Goal: Task Accomplishment & Management: Manage account settings

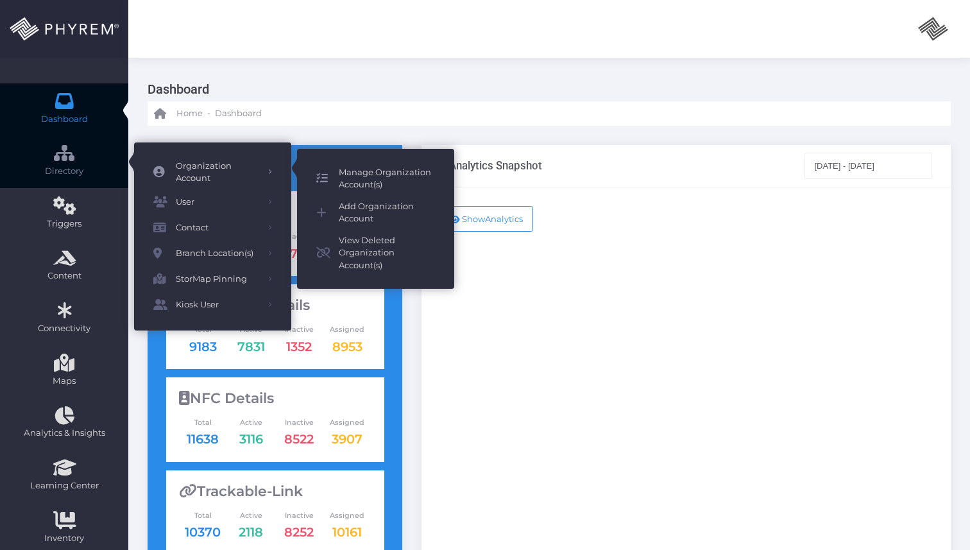
click at [354, 174] on span "Manage Organization Account(s)" at bounding box center [387, 178] width 96 height 25
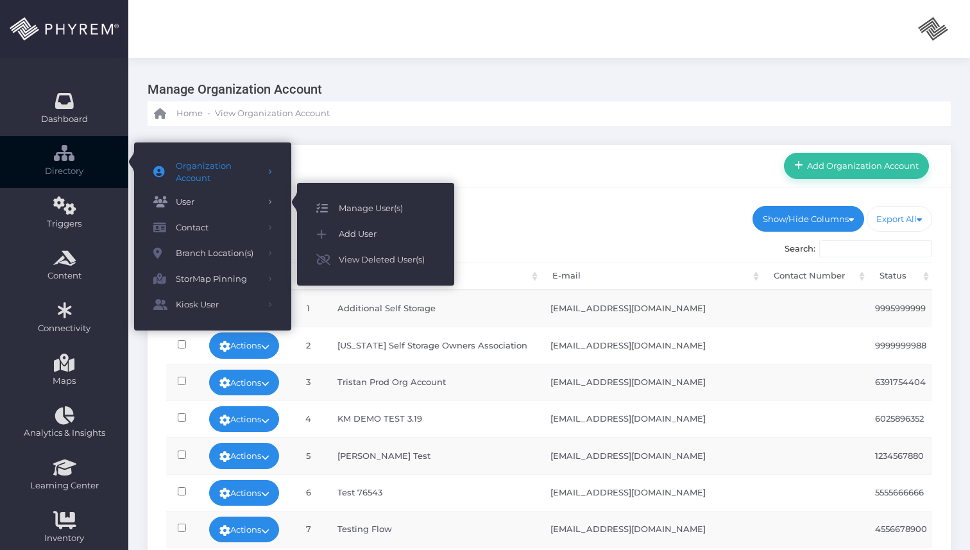
click at [360, 211] on span "Manage User(s)" at bounding box center [387, 208] width 96 height 17
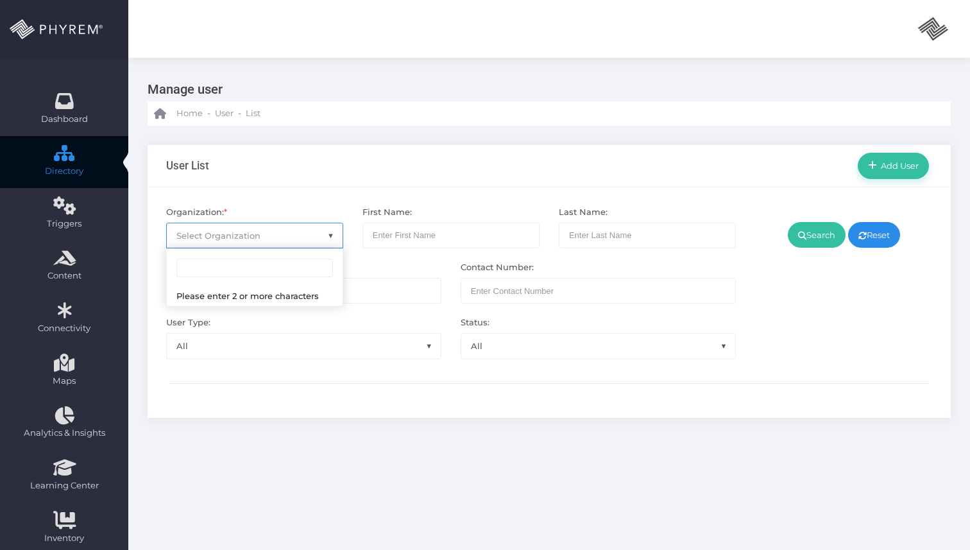
click at [316, 226] on span "Select Organization" at bounding box center [255, 235] width 176 height 24
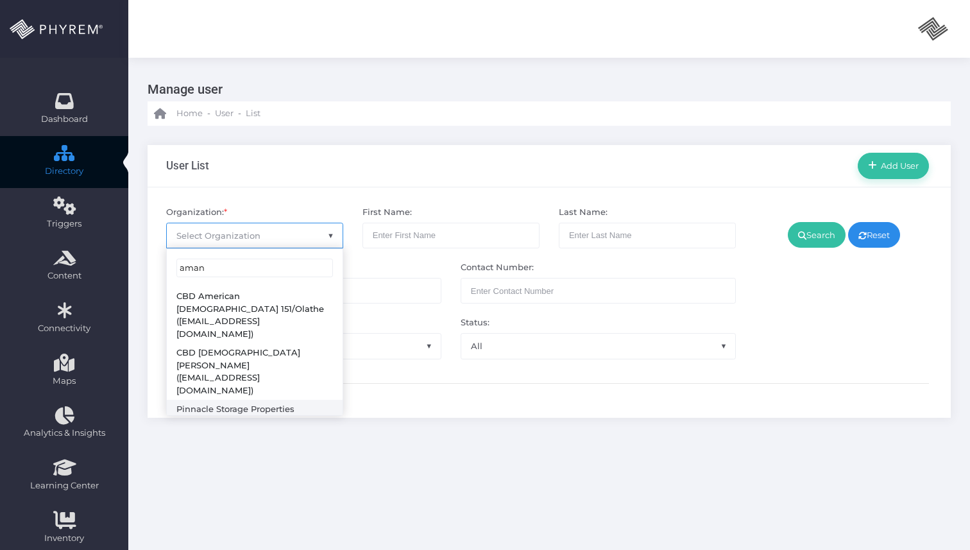
type input "aman"
select select "4799"
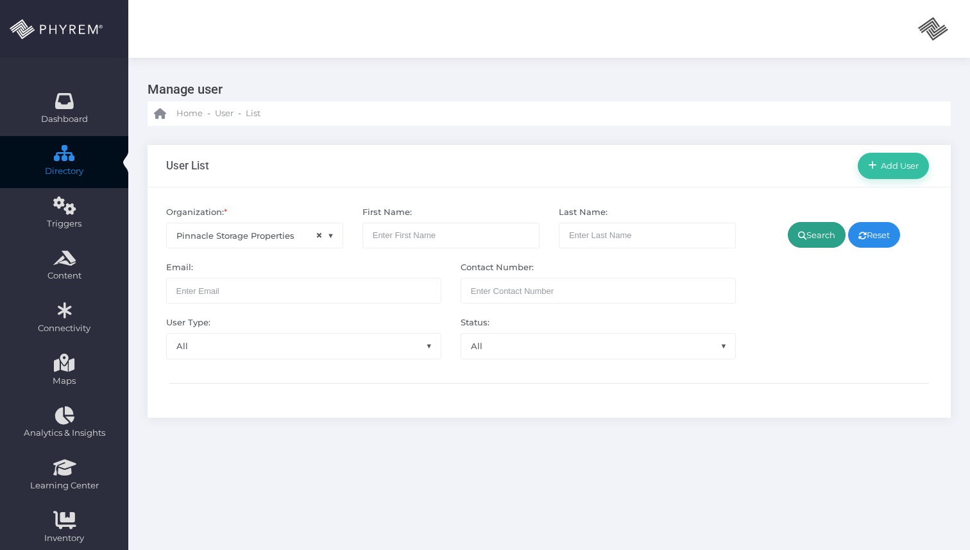
click at [798, 247] on link "Search" at bounding box center [817, 235] width 58 height 26
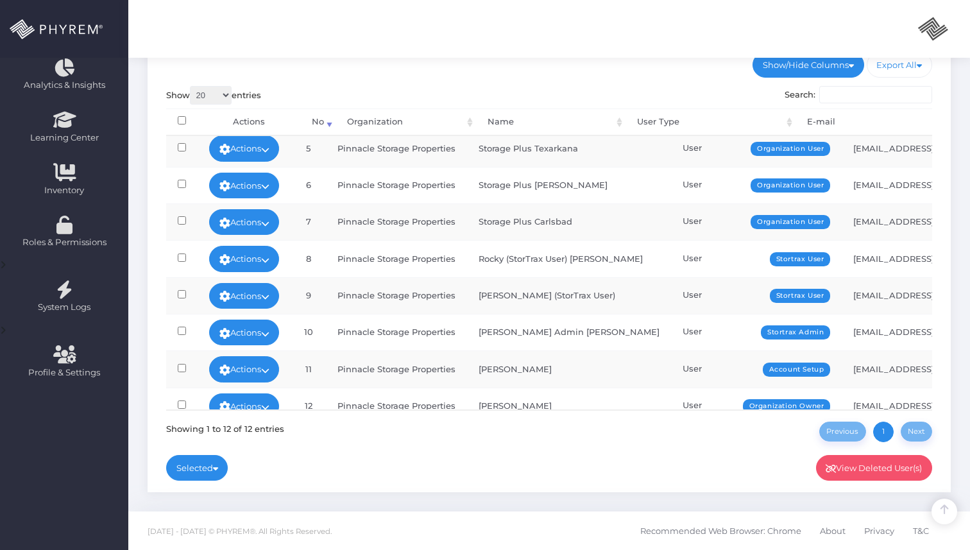
scroll to position [167, 0]
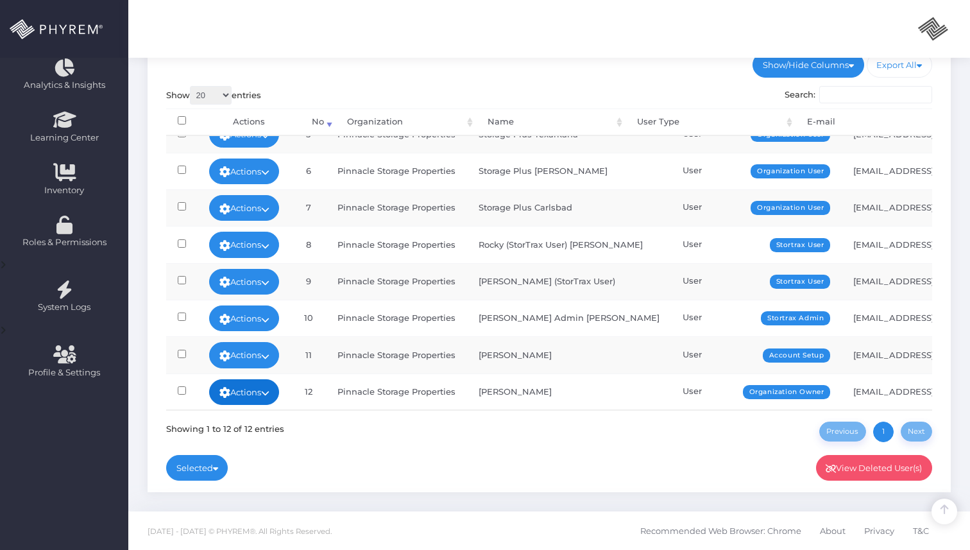
click at [251, 392] on link "Actions" at bounding box center [244, 392] width 71 height 26
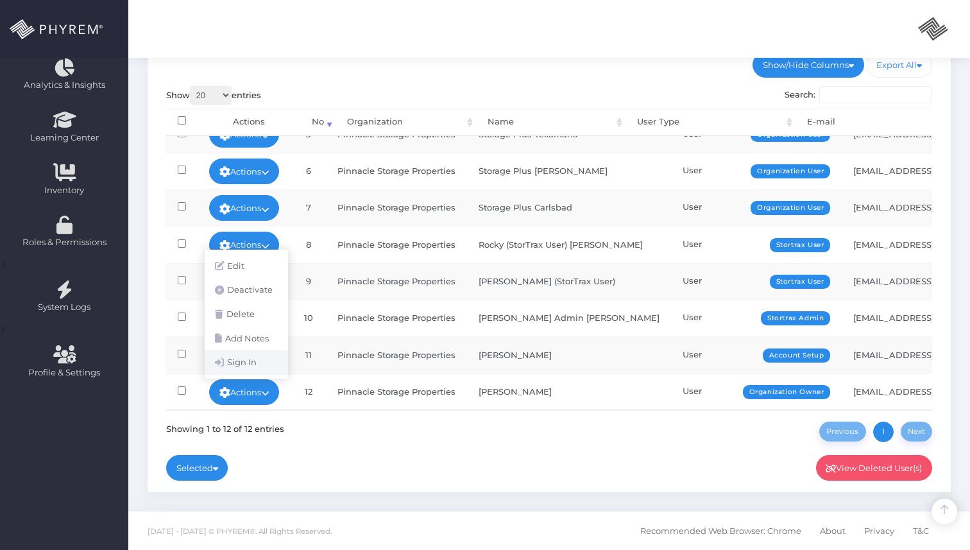
click at [248, 371] on link "Sign In" at bounding box center [246, 362] width 83 height 24
